Goal: Transaction & Acquisition: Purchase product/service

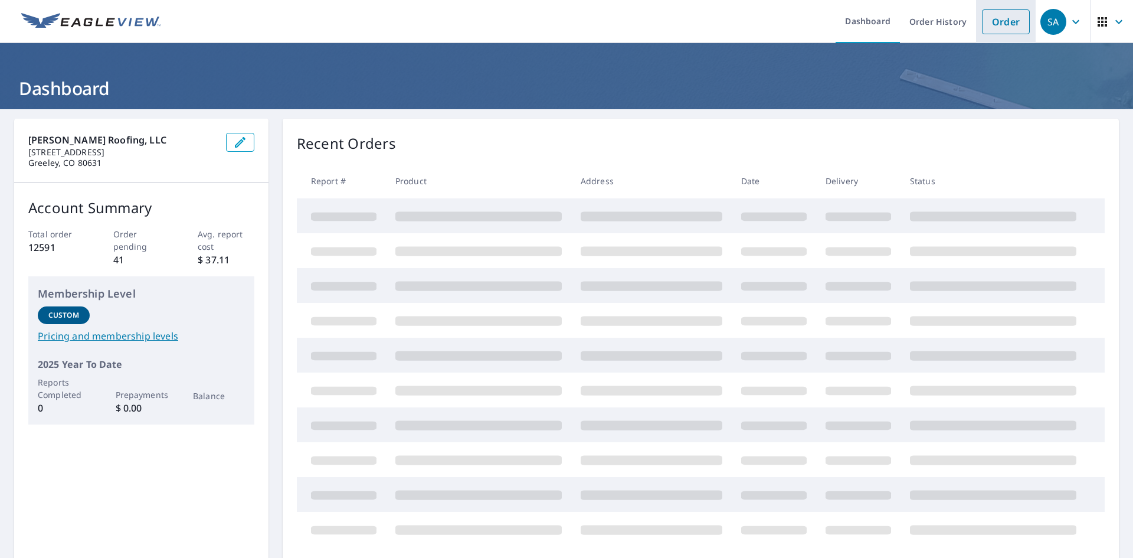
click at [1001, 27] on link "Order" at bounding box center [1006, 21] width 48 height 25
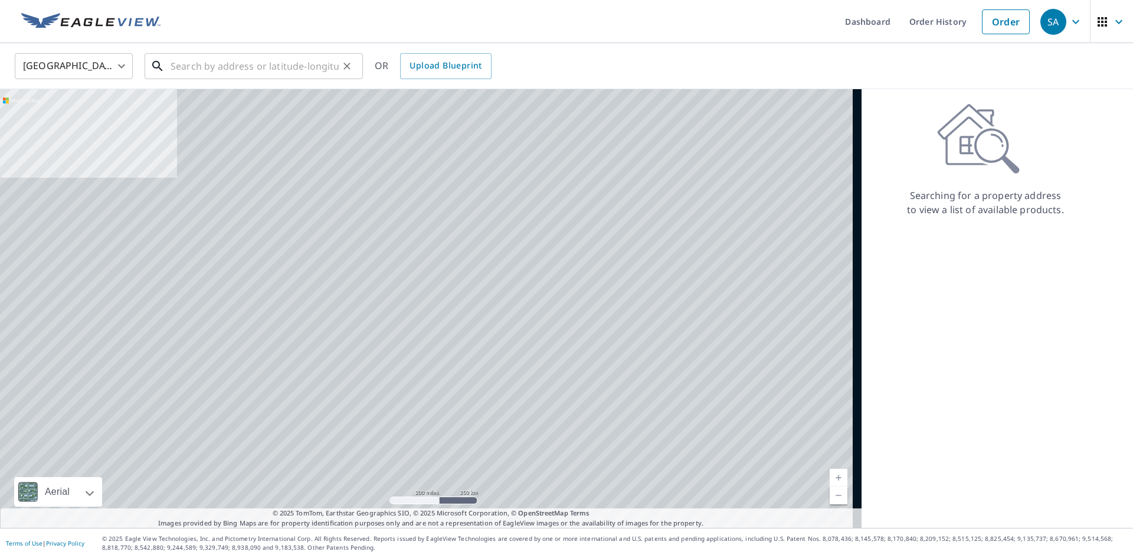
click at [211, 71] on input "text" at bounding box center [255, 66] width 168 height 33
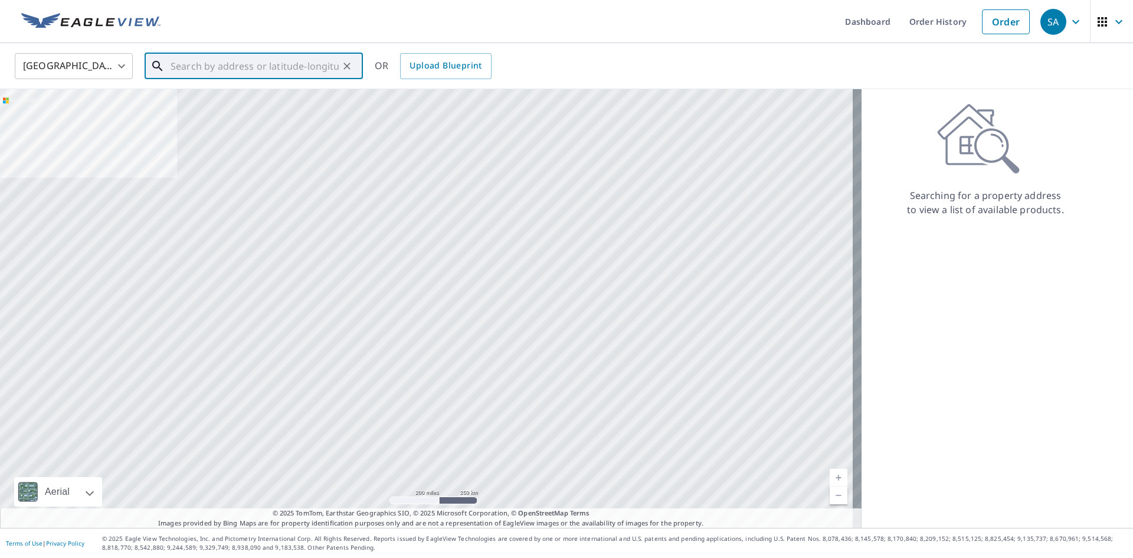
paste input "[STREET_ADDRESS]"
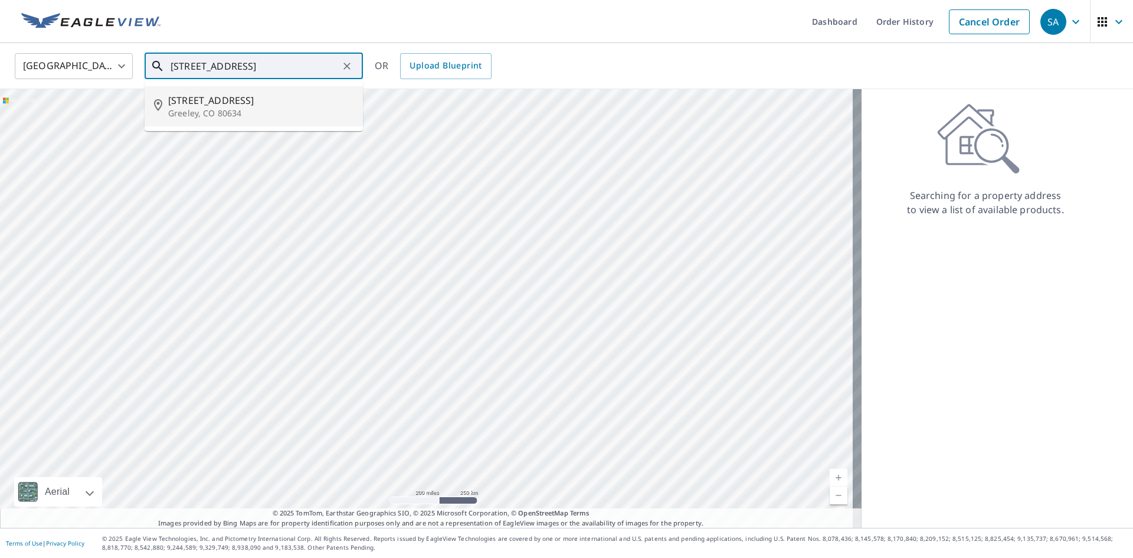
click at [210, 106] on span "[STREET_ADDRESS]" at bounding box center [260, 100] width 185 height 14
type input "[STREET_ADDRESS]"
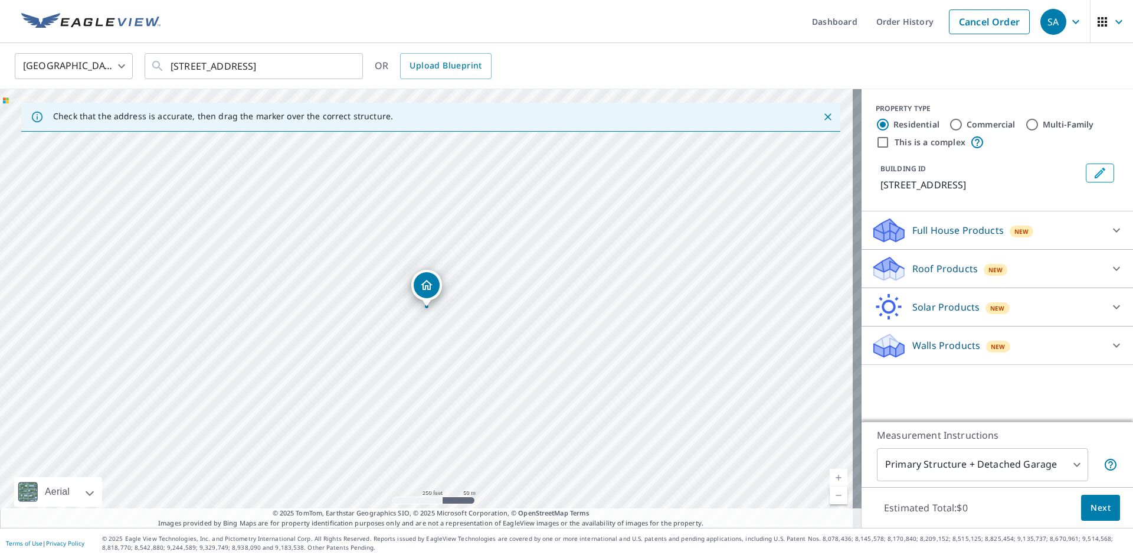
click at [897, 270] on icon at bounding box center [888, 269] width 35 height 28
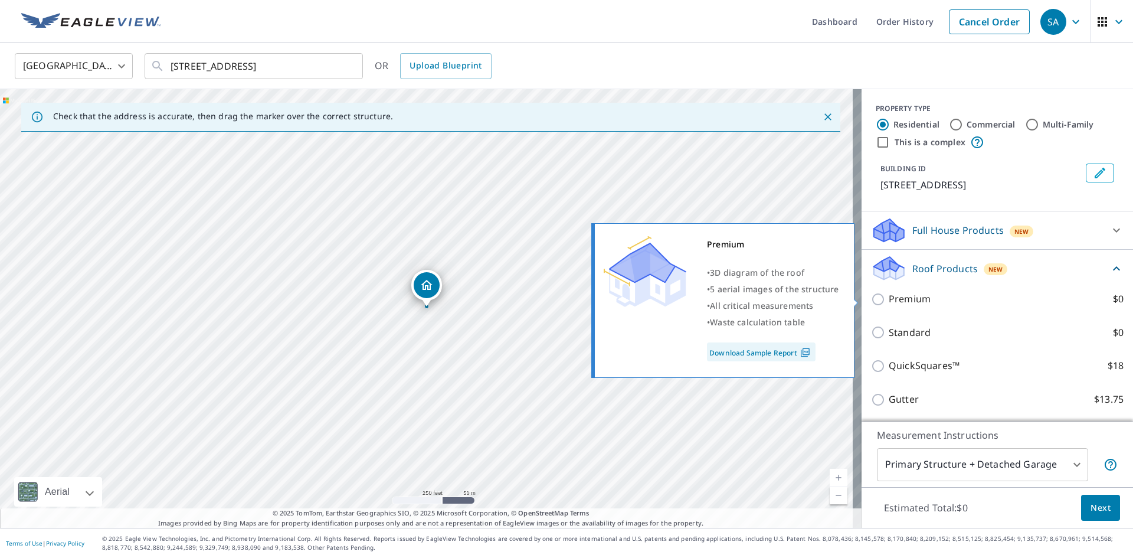
click at [874, 298] on input "Premium $0" at bounding box center [880, 299] width 18 height 14
checkbox input "true"
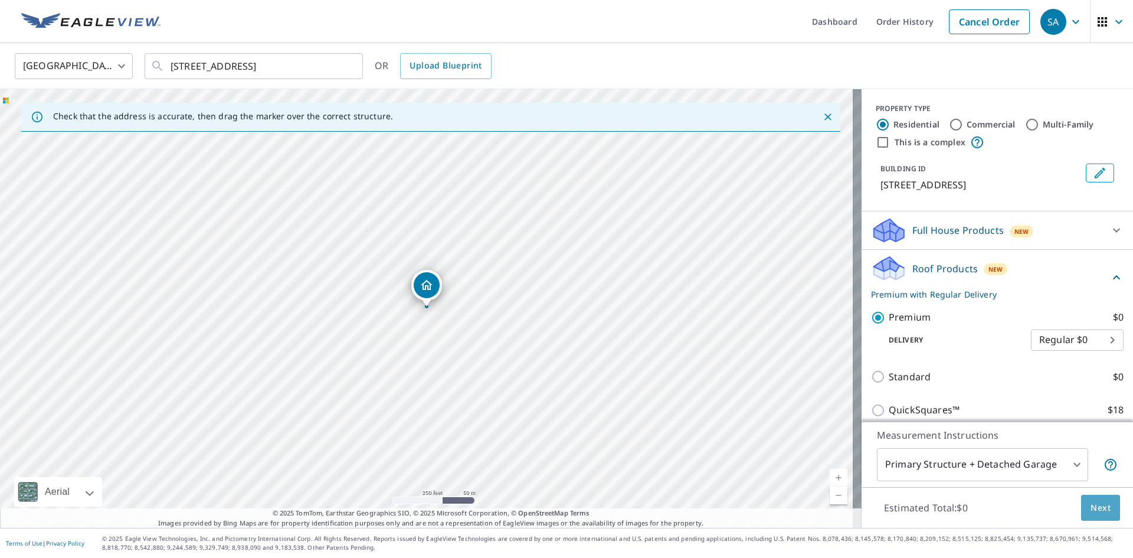
click at [1095, 514] on span "Next" at bounding box center [1101, 508] width 20 height 15
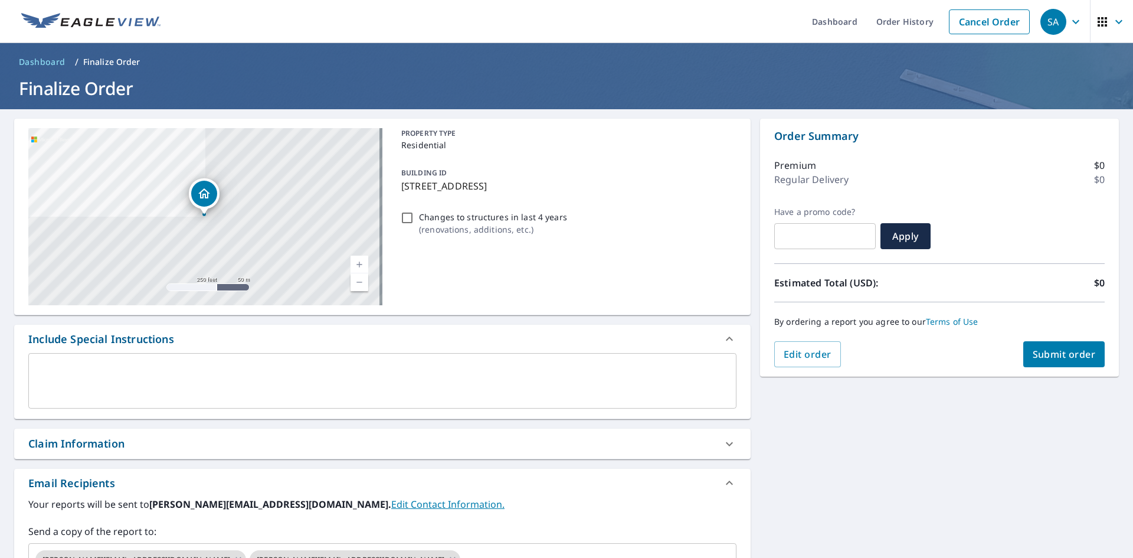
click at [1038, 352] on span "Submit order" at bounding box center [1064, 354] width 63 height 13
checkbox input "true"
